Goal: Participate in discussion: Engage in conversation with other users on a specific topic

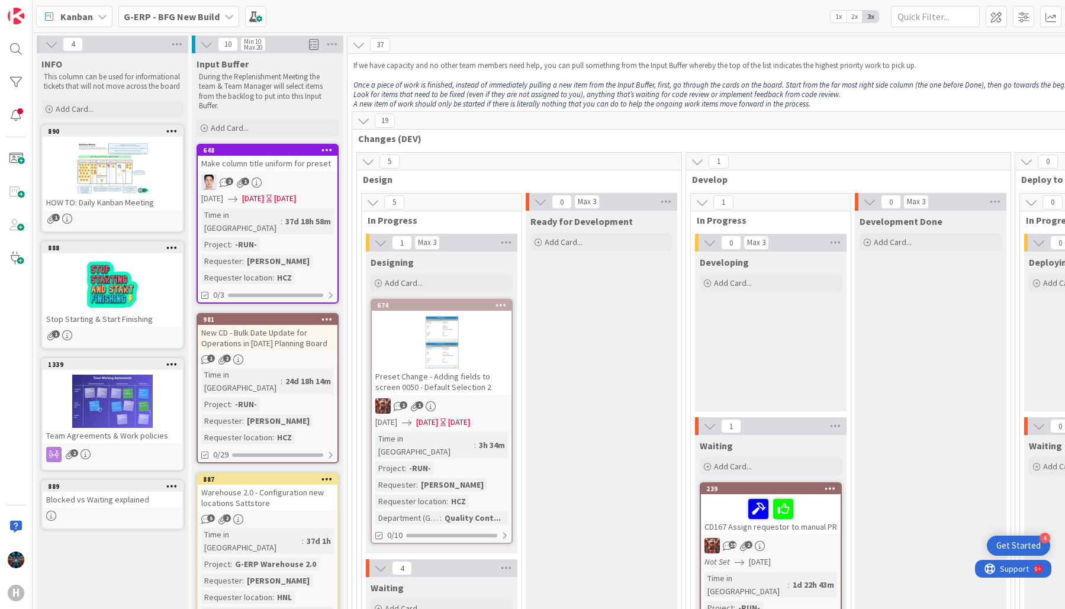
click at [0, 37] on html "4 Get Started H Kanban G-ERP - BFG New Build 1x 2x 3x 4 INFO This column can be…" at bounding box center [532, 304] width 1065 height 609
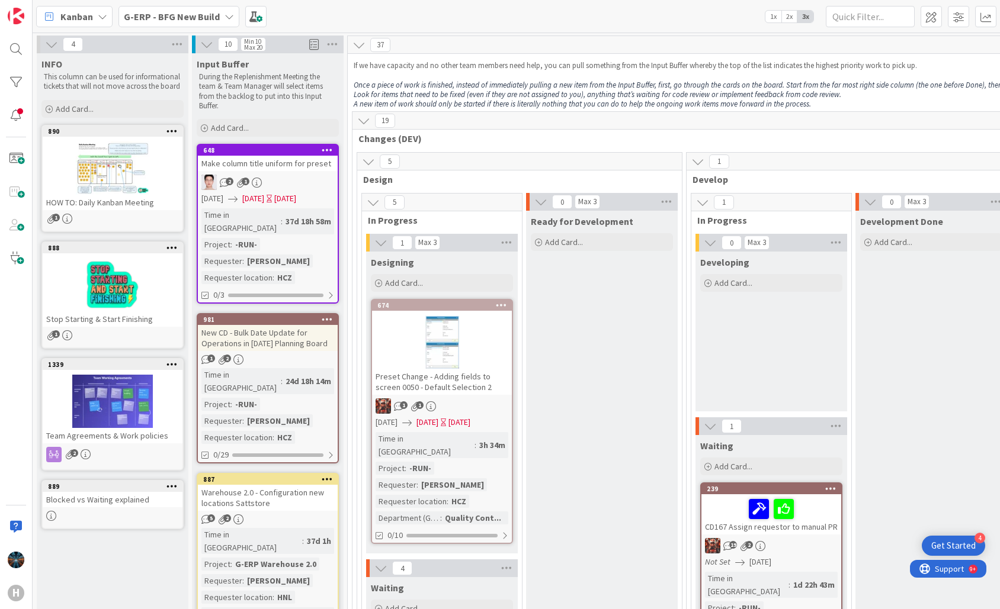
click at [227, 14] on icon at bounding box center [228, 16] width 9 height 9
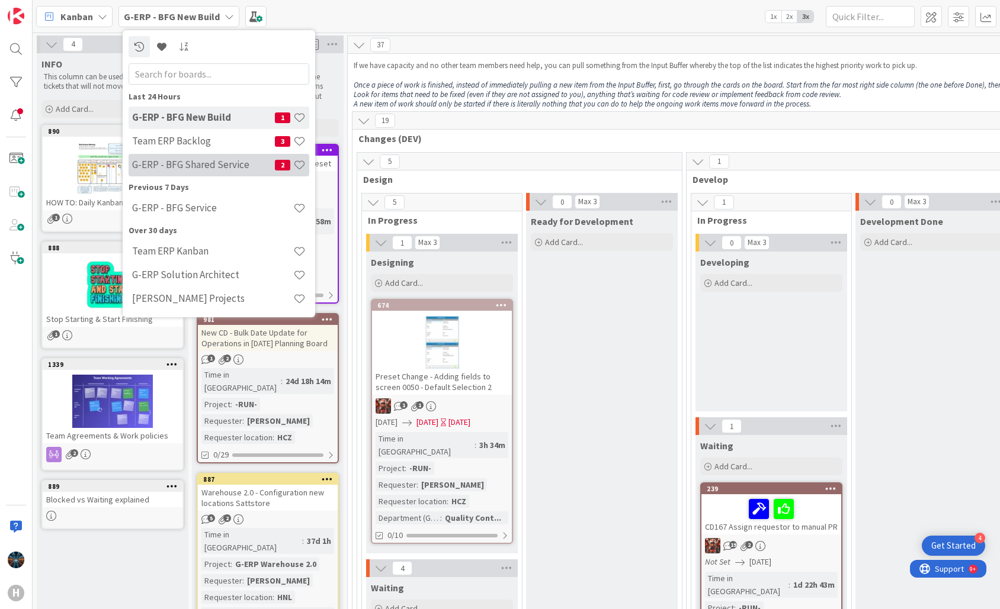
click at [181, 166] on h4 "G-ERP - BFG Shared Service" at bounding box center [203, 165] width 143 height 12
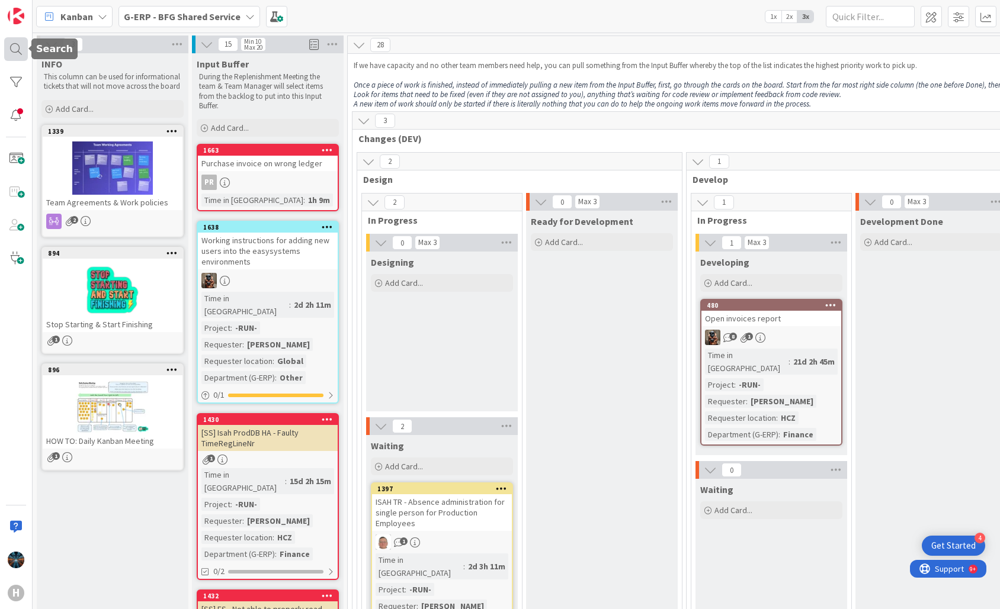
click at [15, 47] on div at bounding box center [16, 49] width 24 height 24
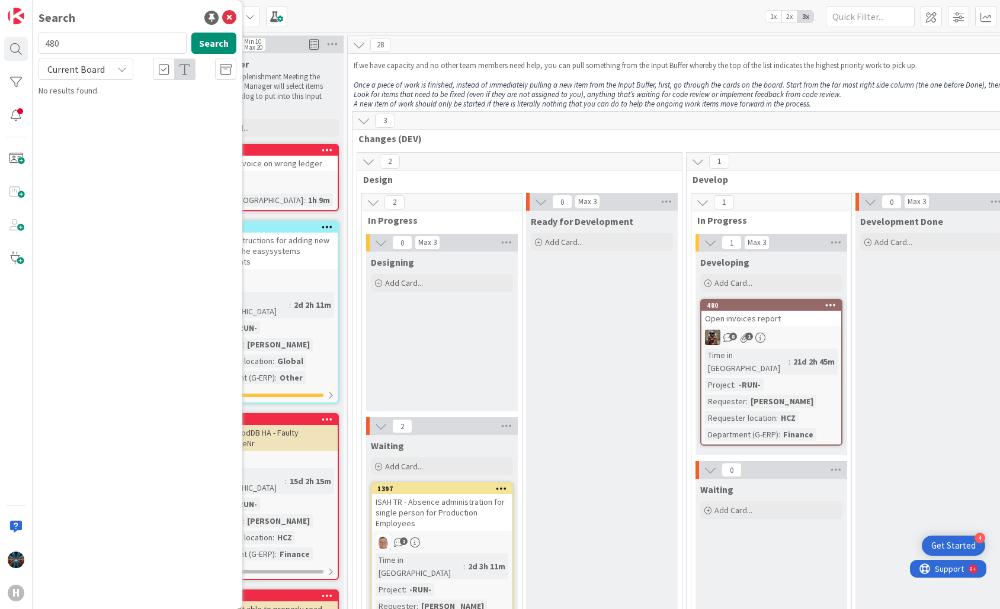
type input "480"
click at [105, 99] on span "Open invoices report" at bounding box center [121, 104] width 76 height 11
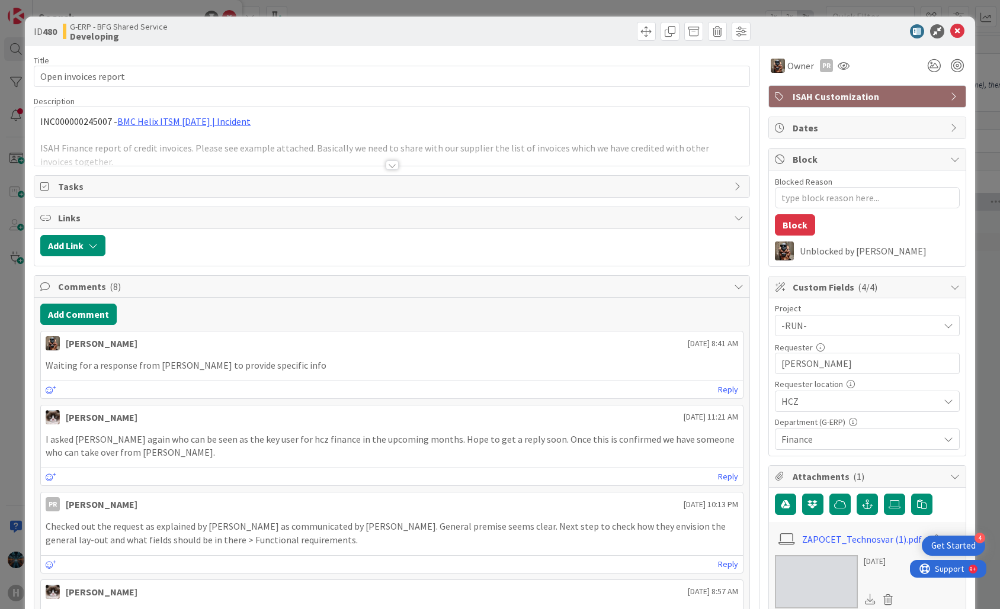
click at [387, 165] on div at bounding box center [391, 164] width 13 height 9
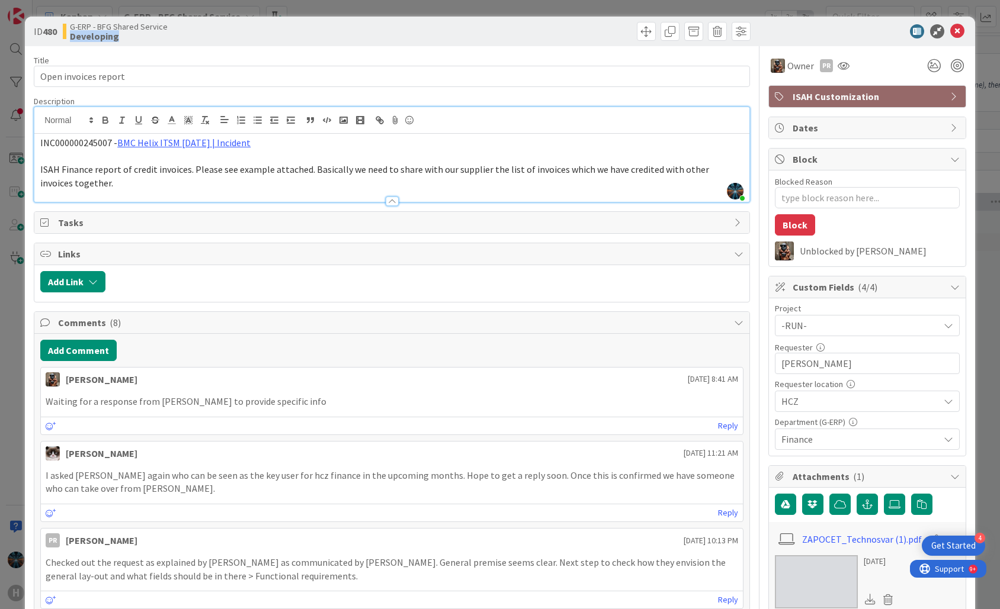
drag, startPoint x: 269, startPoint y: 31, endPoint x: 256, endPoint y: 24, distance: 14.8
click at [256, 24] on div "G-ERP - BFG Shared Service Developing" at bounding box center [226, 31] width 326 height 19
drag, startPoint x: 256, startPoint y: 24, endPoint x: 413, endPoint y: 38, distance: 157.6
click at [413, 38] on div at bounding box center [572, 31] width 355 height 19
click at [950, 32] on icon at bounding box center [957, 31] width 14 height 14
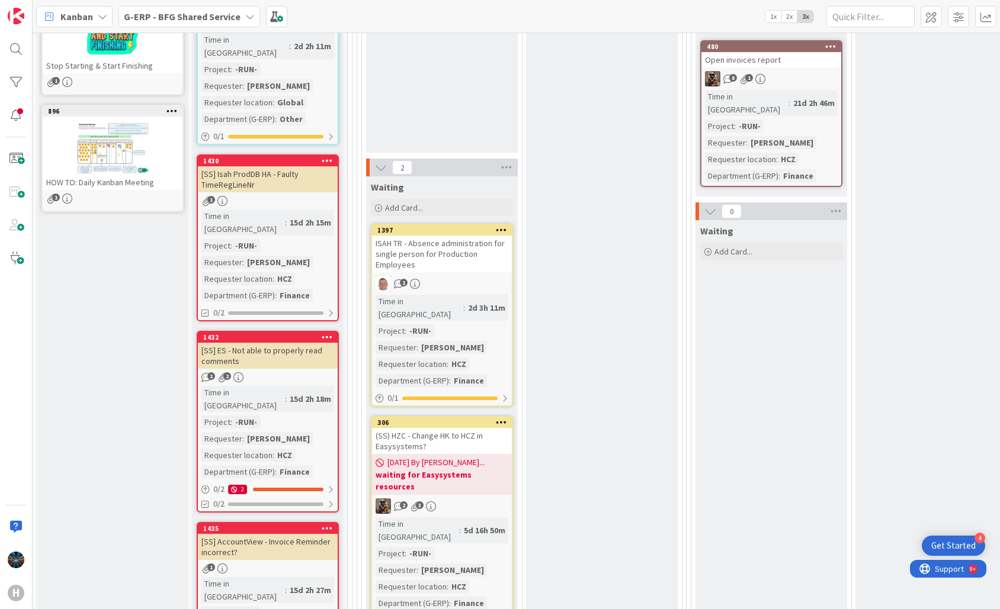
scroll to position [237, 0]
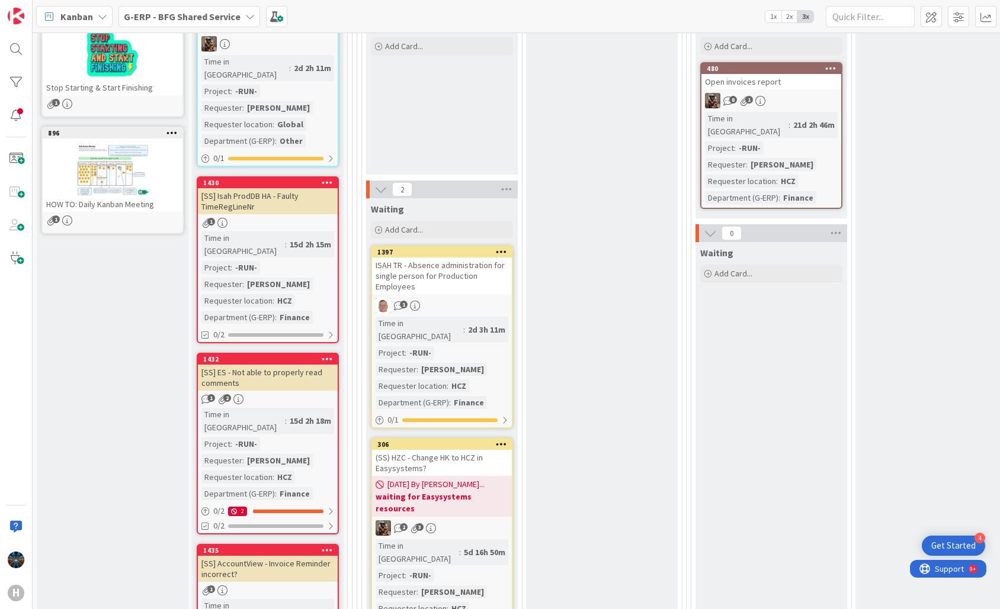
click at [436, 276] on div "ISAH TR - Absence administration for single person for Production Employees" at bounding box center [442, 276] width 140 height 37
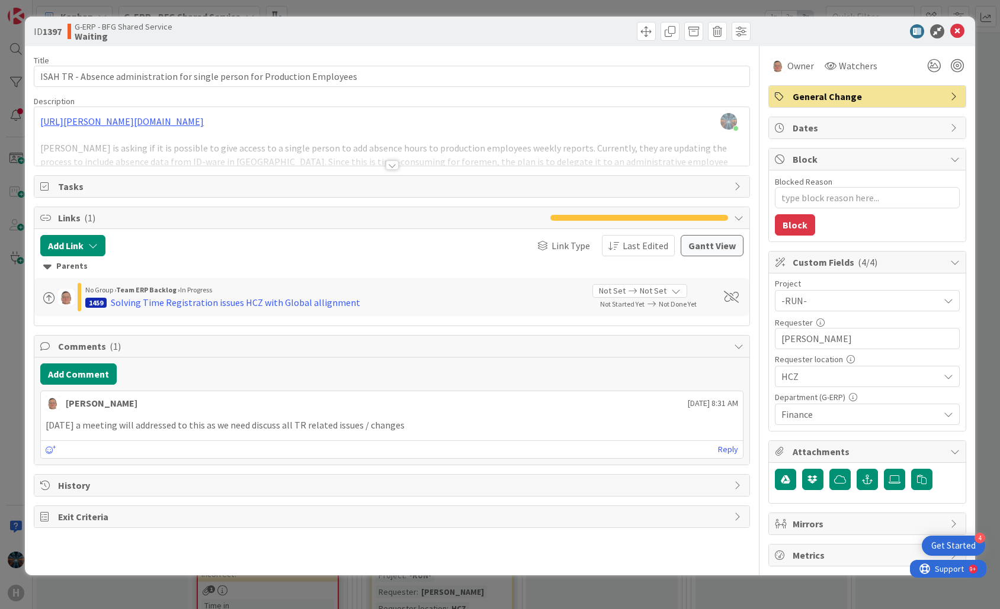
click at [390, 164] on div at bounding box center [391, 164] width 13 height 9
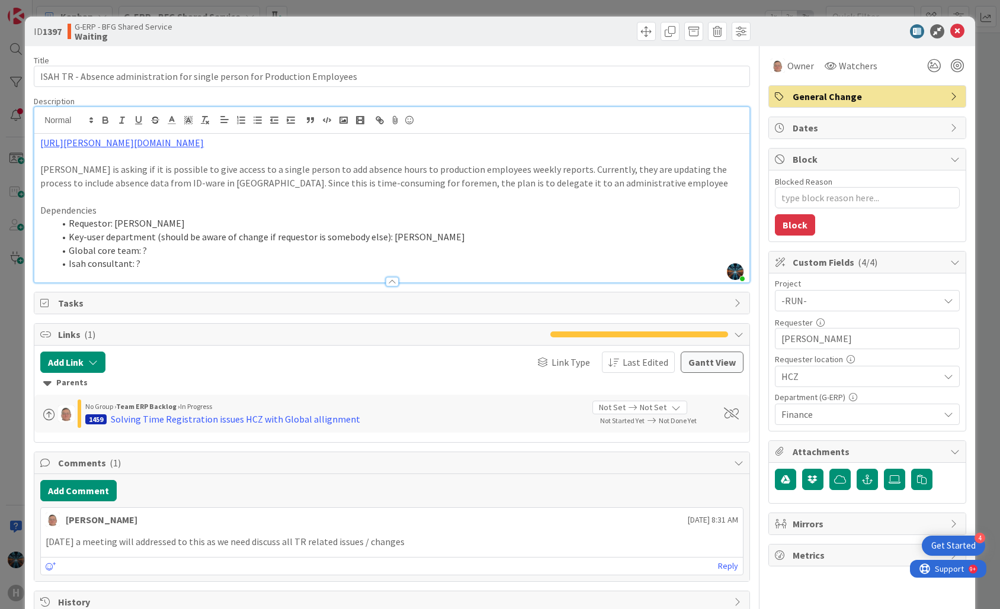
click at [943, 303] on icon at bounding box center [947, 300] width 9 height 9
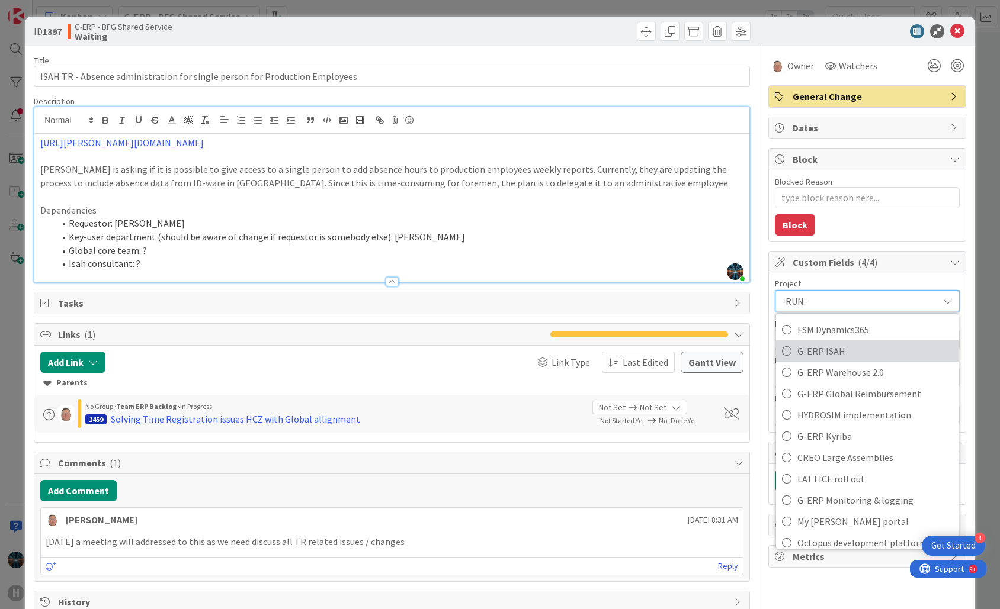
scroll to position [474, 0]
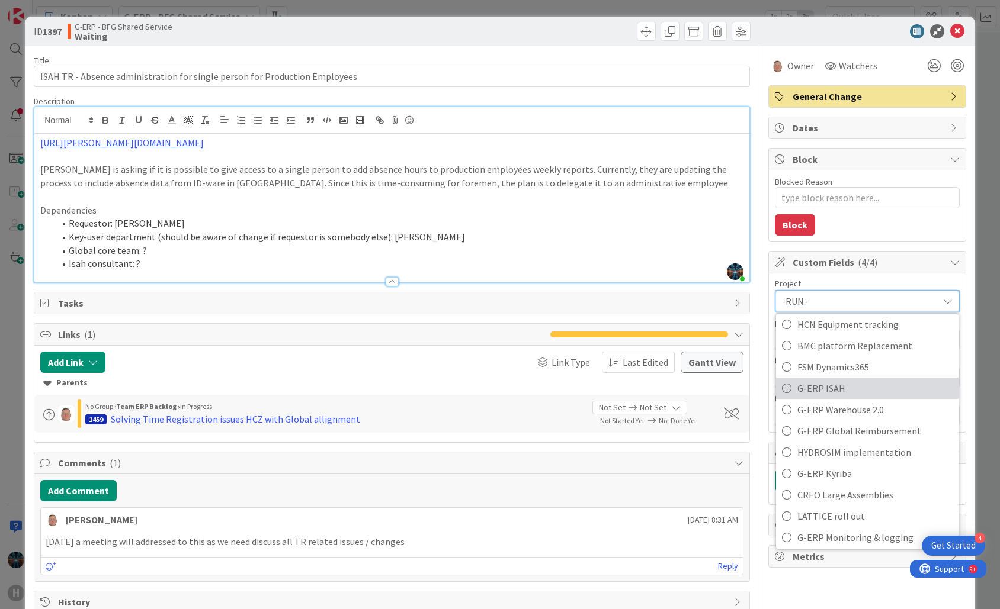
click at [824, 386] on span "G-ERP ISAH" at bounding box center [874, 389] width 155 height 18
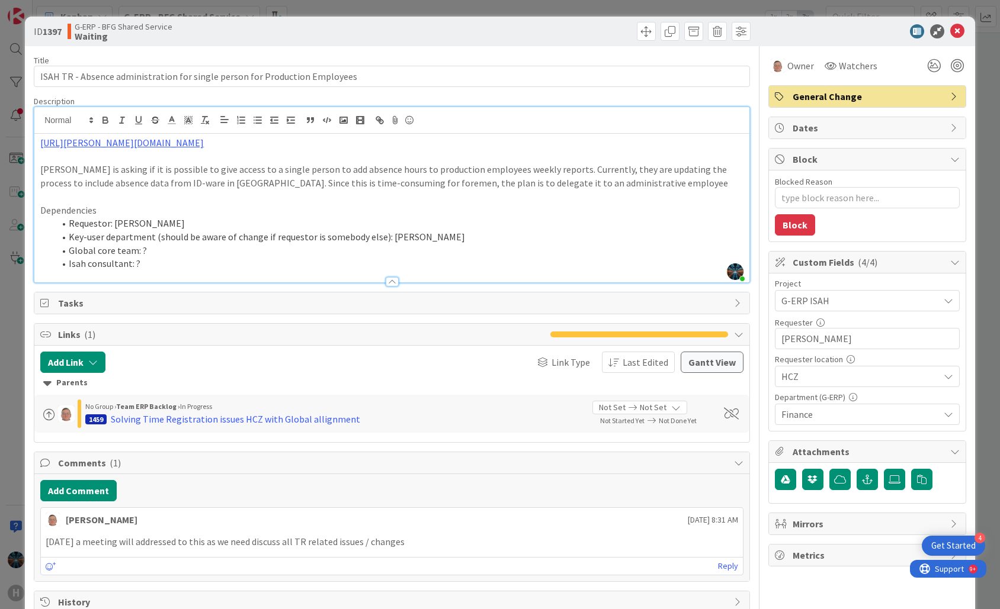
type textarea "x"
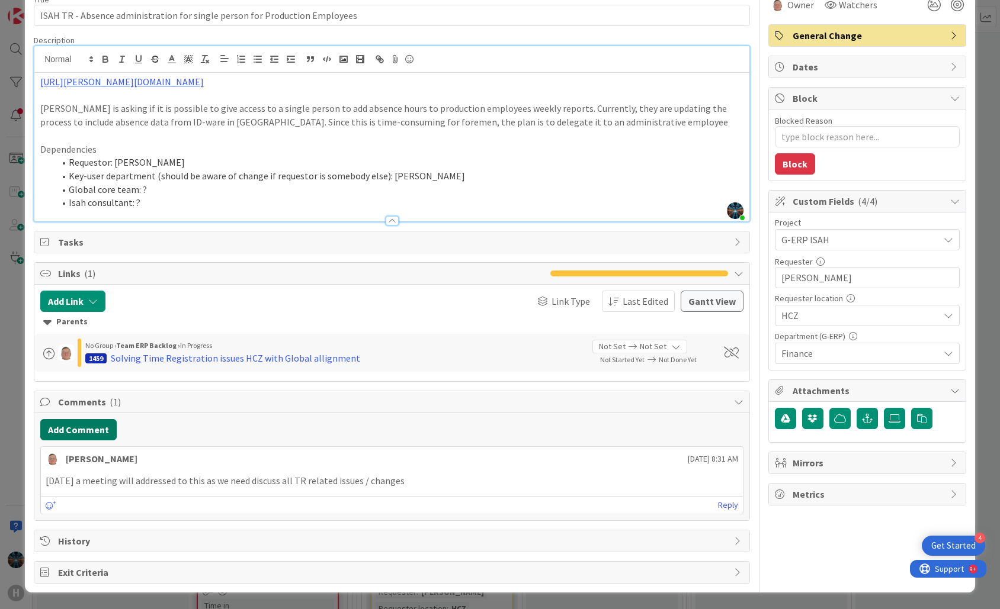
click at [85, 430] on button "Add Comment" at bounding box center [78, 429] width 76 height 21
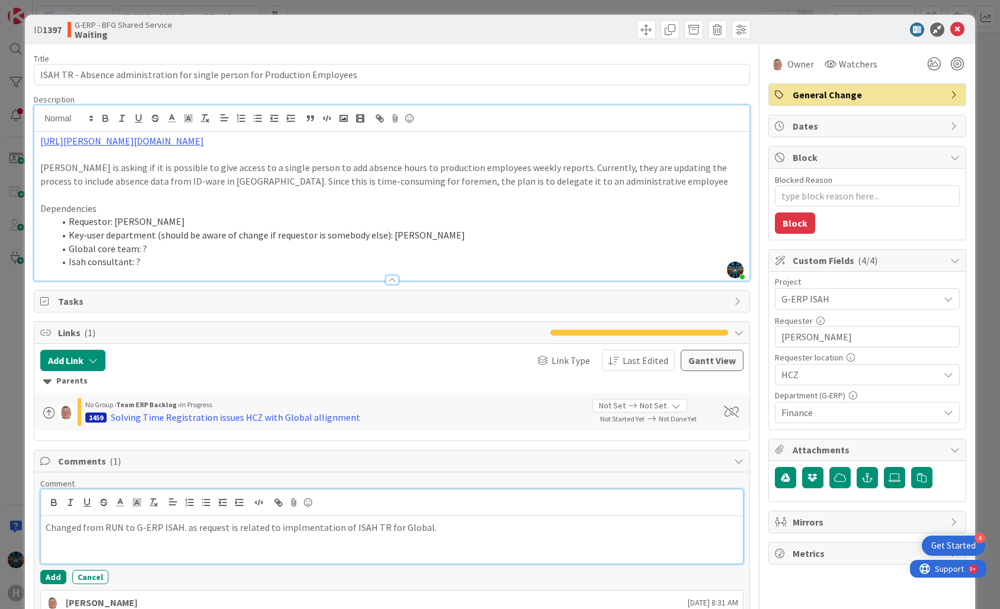
scroll to position [0, 0]
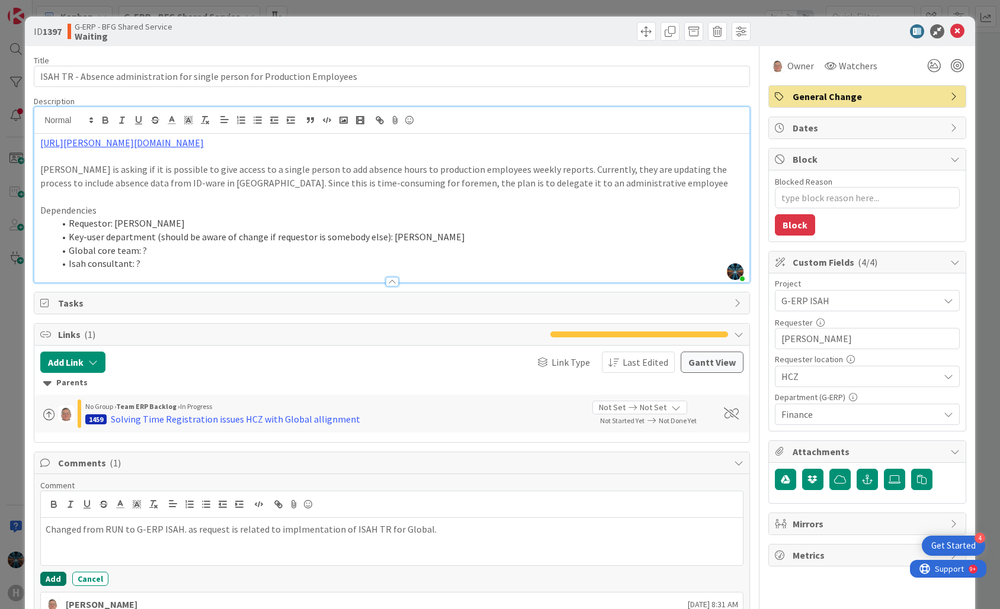
click at [53, 577] on button "Add" at bounding box center [53, 579] width 26 height 14
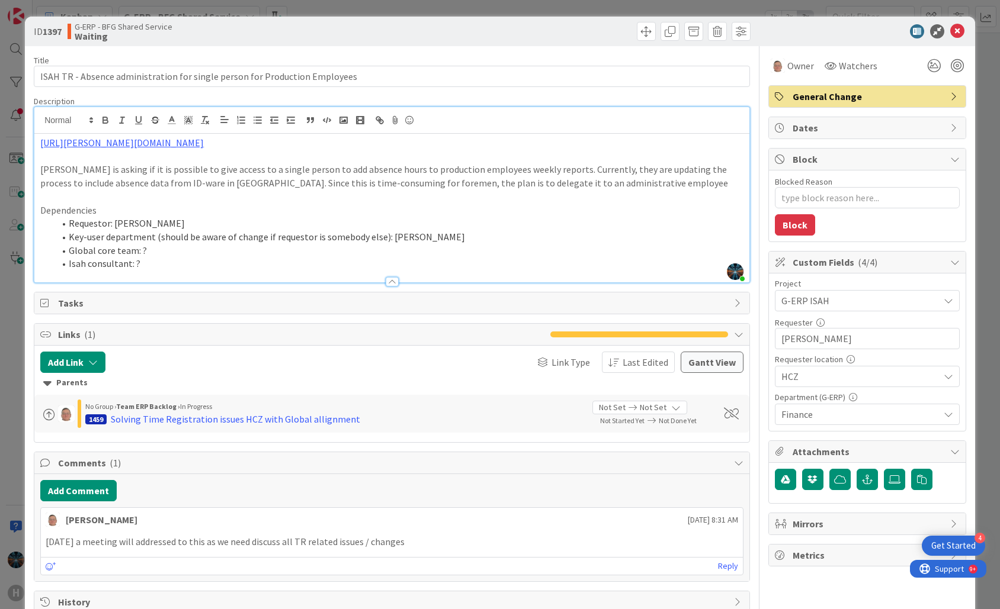
type textarea "x"
click at [950, 28] on icon at bounding box center [957, 31] width 14 height 14
